Goal: Information Seeking & Learning: Understand process/instructions

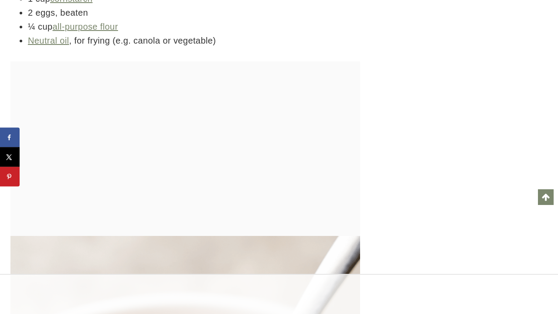
scroll to position [1967, 0]
